Goal: Information Seeking & Learning: Learn about a topic

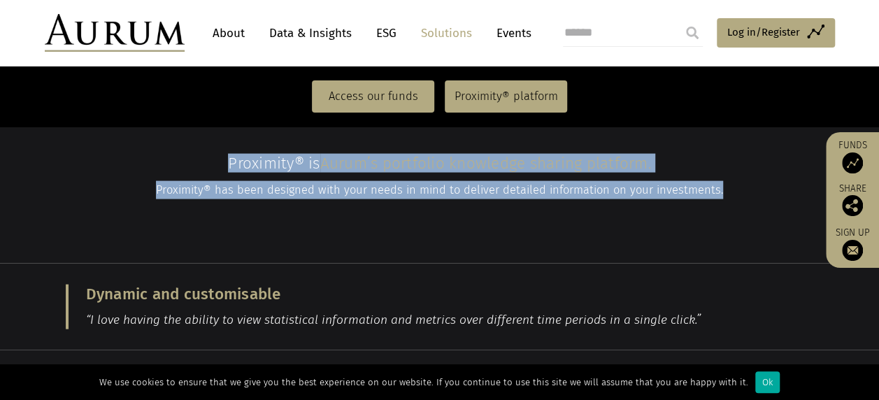
scroll to position [1100, 0]
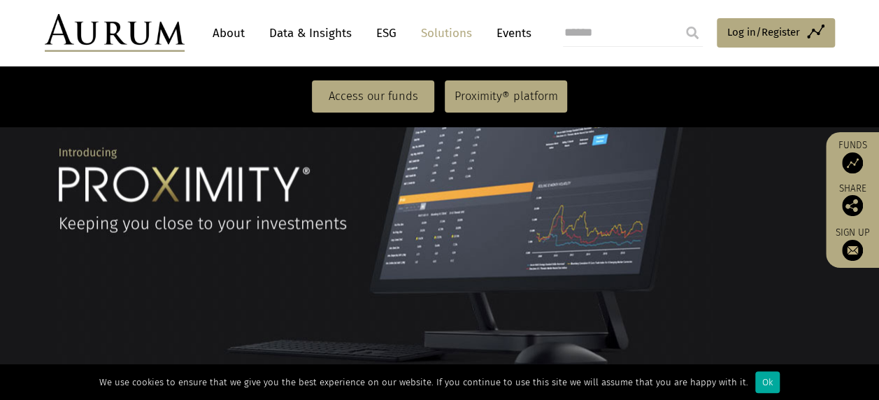
click at [106, 45] on img at bounding box center [115, 33] width 140 height 38
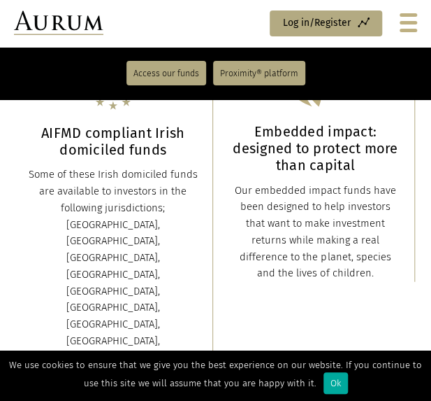
scroll to position [726, 0]
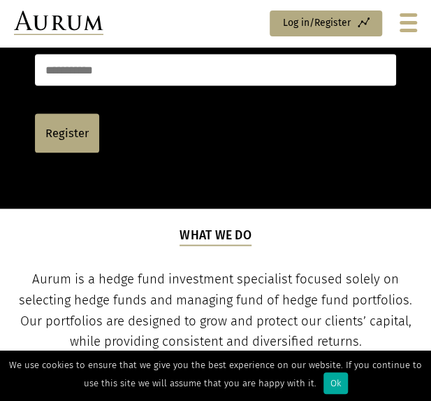
scroll to position [683, 0]
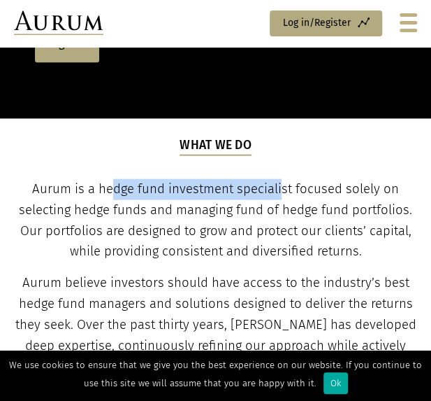
drag, startPoint x: 114, startPoint y: 187, endPoint x: 282, endPoint y: 181, distance: 168.6
click at [282, 181] on span "Aurum is a hedge fund investment specialist focused solely on selecting hedge f…" at bounding box center [216, 220] width 394 height 78
drag, startPoint x: 282, startPoint y: 181, endPoint x: 185, endPoint y: 188, distance: 97.4
click at [193, 189] on span "Aurum is a hedge fund investment specialist focused solely on selecting hedge f…" at bounding box center [216, 220] width 394 height 78
drag, startPoint x: 136, startPoint y: 186, endPoint x: 292, endPoint y: 189, distance: 156.6
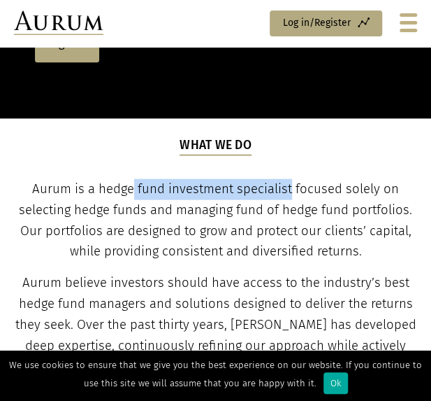
click at [292, 189] on span "Aurum is a hedge fund investment specialist focused solely on selecting hedge f…" at bounding box center [216, 220] width 394 height 78
copy span "fund investment specialist"
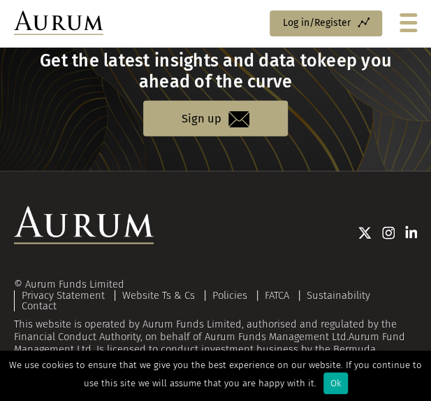
scroll to position [2162, 0]
